Goal: Task Accomplishment & Management: Manage account settings

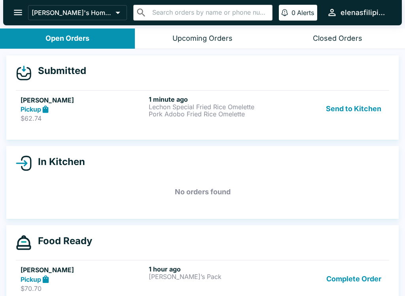
click at [100, 108] on div "Pickup" at bounding box center [83, 109] width 125 height 9
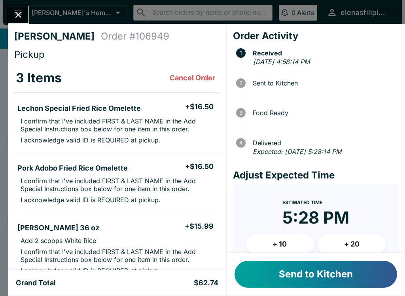
click at [289, 274] on button "Send to Kitchen" at bounding box center [315, 274] width 163 height 27
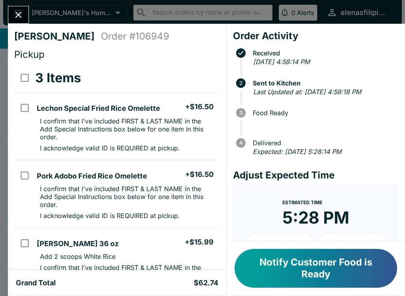
click at [303, 280] on button "Notify Customer Food is Ready" at bounding box center [315, 268] width 163 height 39
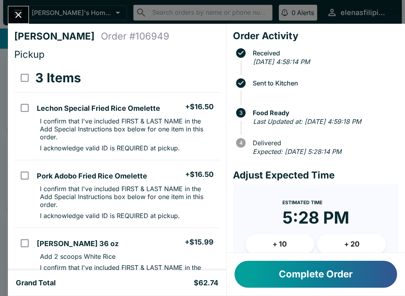
click at [321, 278] on button "Complete Order" at bounding box center [315, 274] width 163 height 27
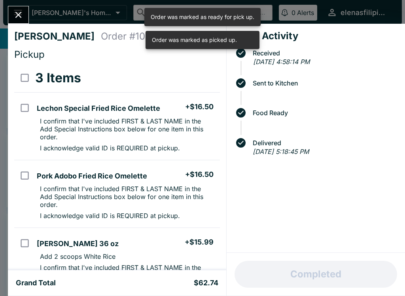
click at [30, 7] on div "[PERSON_NAME] Order # 106949 Pickup 3 Items Lechon Special Fried Rice Omelette …" at bounding box center [202, 148] width 405 height 296
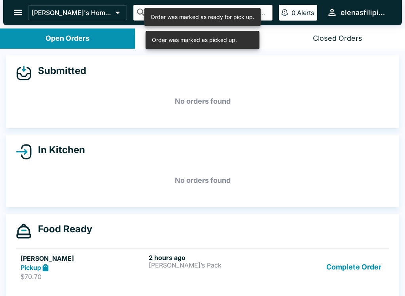
click at [15, 15] on icon "open drawer" at bounding box center [18, 13] width 8 height 6
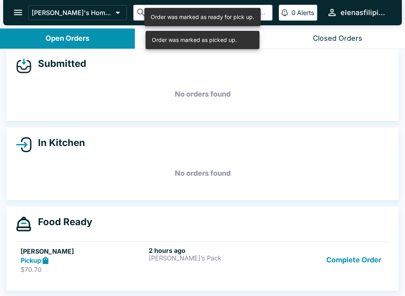
scroll to position [7, 0]
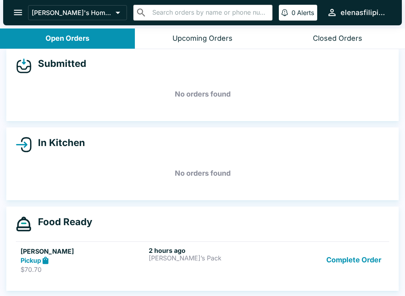
click at [102, 265] on p "$70.70" at bounding box center [83, 269] width 125 height 8
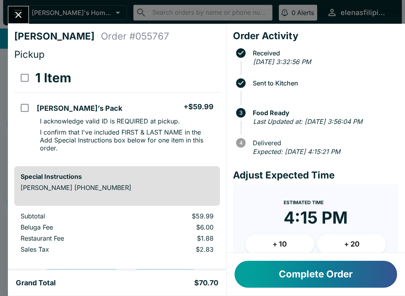
click at [17, 9] on button "Close" at bounding box center [18, 14] width 20 height 17
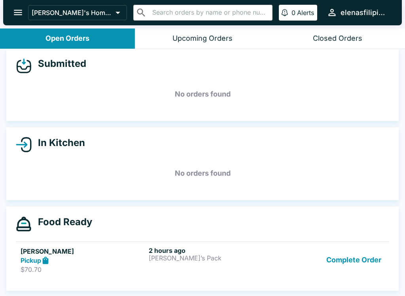
click at [158, 255] on p "[PERSON_NAME]’s Pack" at bounding box center [211, 257] width 125 height 7
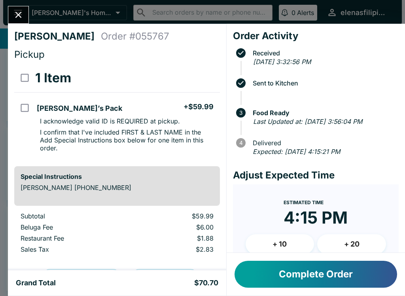
click at [286, 269] on button "Complete Order" at bounding box center [315, 274] width 163 height 27
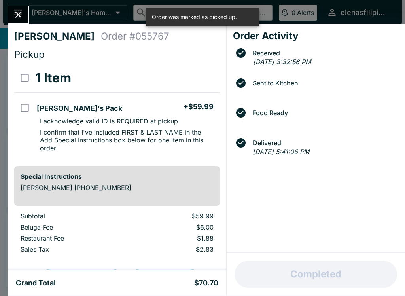
click at [21, 8] on button "Close" at bounding box center [18, 14] width 20 height 17
